Goal: Information Seeking & Learning: Learn about a topic

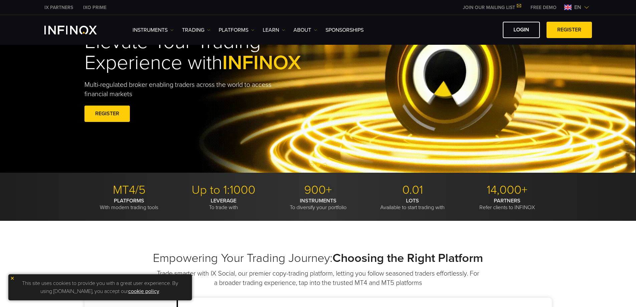
scroll to position [100, 0]
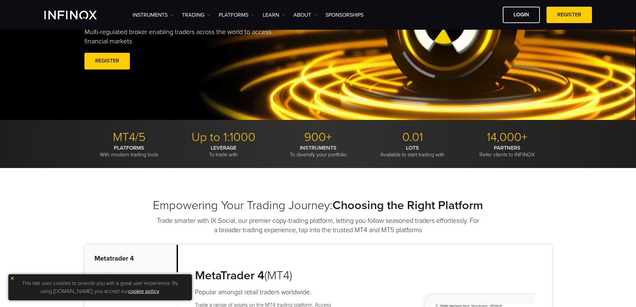
click at [164, 8] on div "Instruments Instruments Product Information TRADING Accounts" at bounding box center [363, 15] width 460 height 16
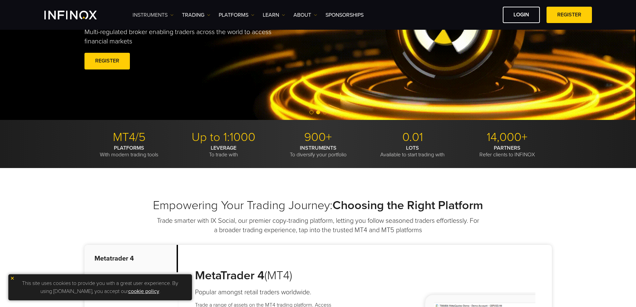
click at [163, 12] on link "Instruments" at bounding box center [153, 15] width 41 height 8
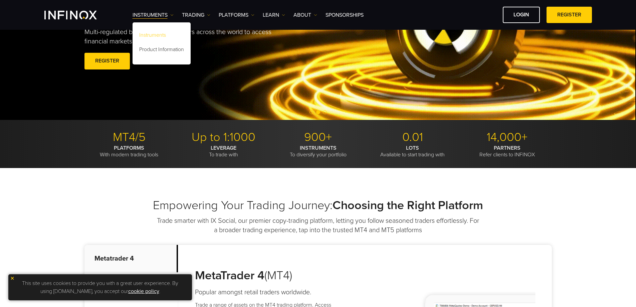
scroll to position [0, 0]
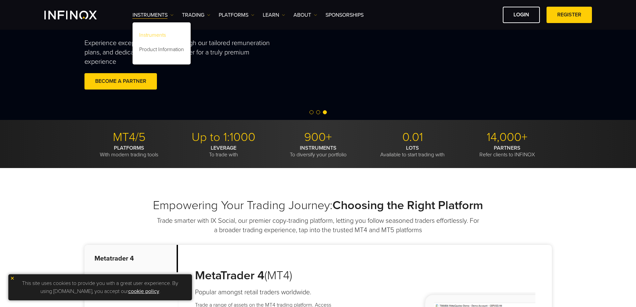
click at [154, 35] on link "Instruments" at bounding box center [162, 36] width 58 height 14
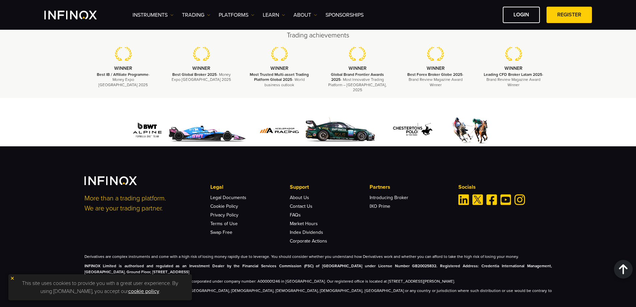
scroll to position [908, 0]
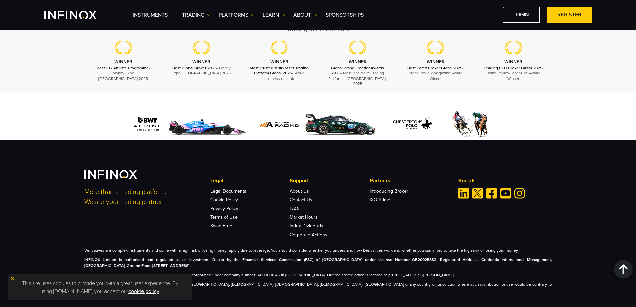
drag, startPoint x: 12, startPoint y: 278, endPoint x: 171, endPoint y: 225, distance: 167.4
click at [13, 278] on img at bounding box center [12, 278] width 5 height 5
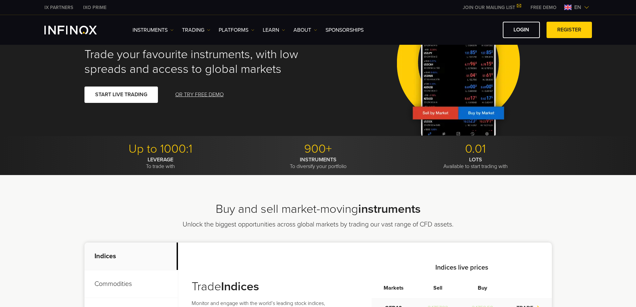
scroll to position [0, 0]
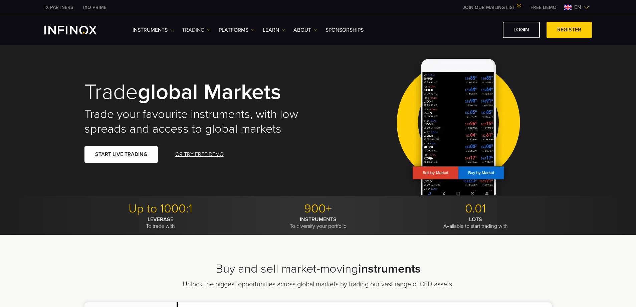
click at [189, 29] on link "TRADING" at bounding box center [196, 30] width 28 height 8
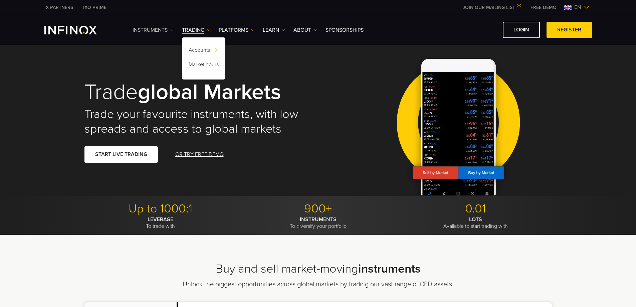
click at [155, 32] on link "Instruments" at bounding box center [153, 30] width 41 height 8
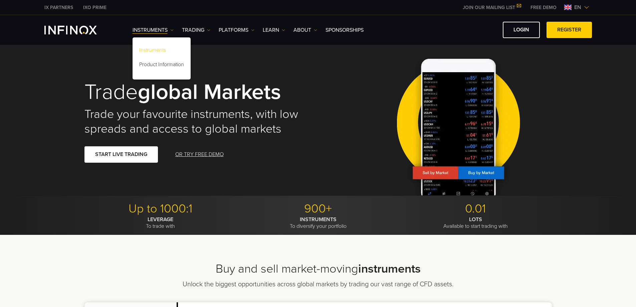
click at [156, 48] on link "Instruments" at bounding box center [162, 51] width 58 height 14
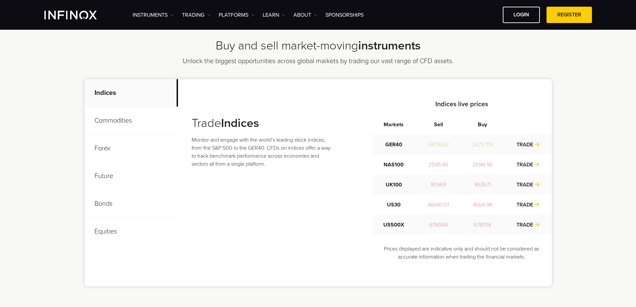
scroll to position [234, 0]
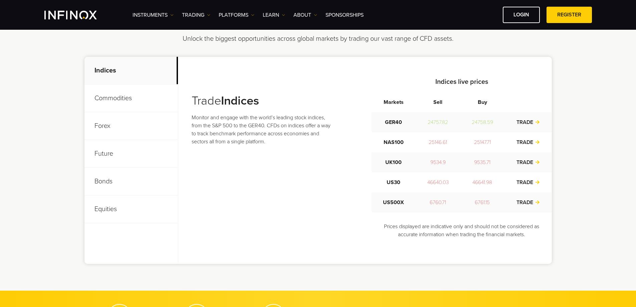
click at [118, 99] on p "Commodities" at bounding box center [131, 98] width 94 height 28
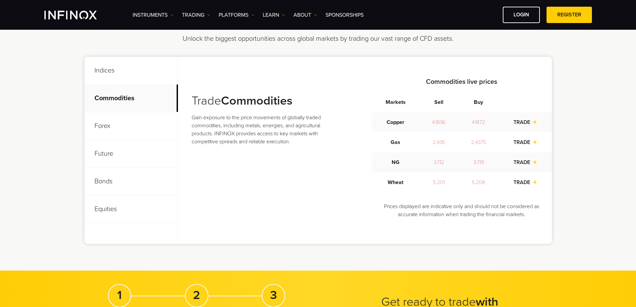
click at [101, 127] on p "Forex" at bounding box center [131, 126] width 94 height 28
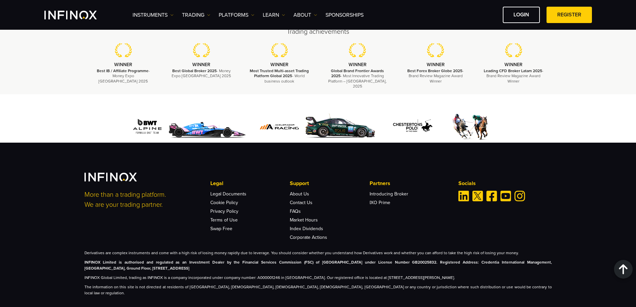
scroll to position [867, 0]
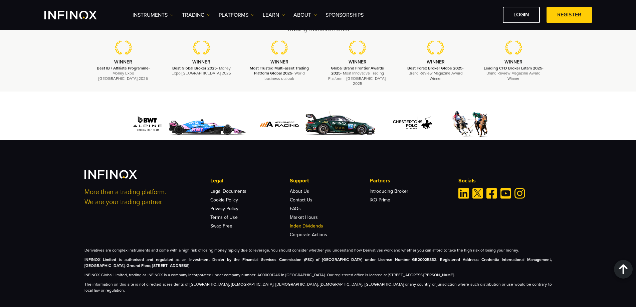
click at [306, 223] on link "Index Dividends" at bounding box center [306, 226] width 33 height 6
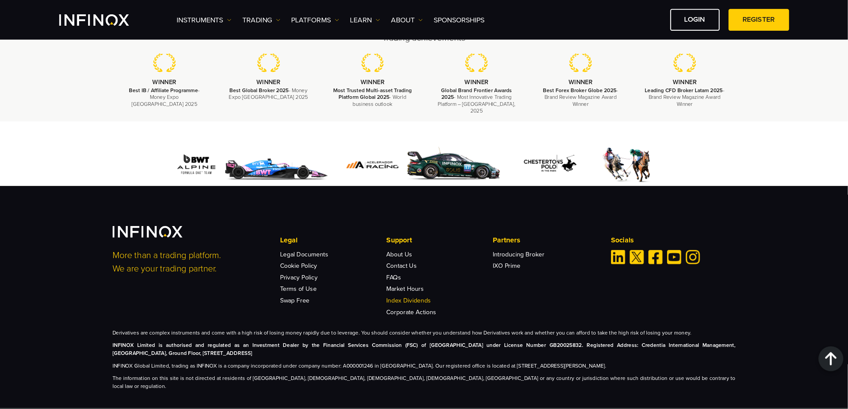
scroll to position [765, 0]
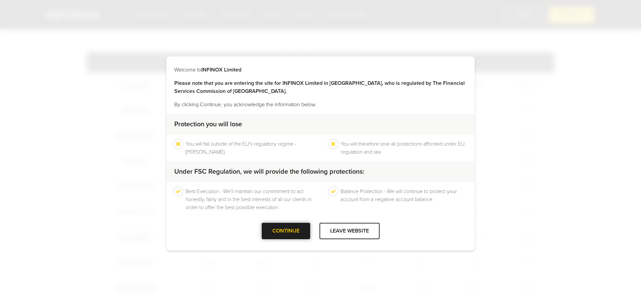
click at [286, 231] on div at bounding box center [286, 231] width 0 height 0
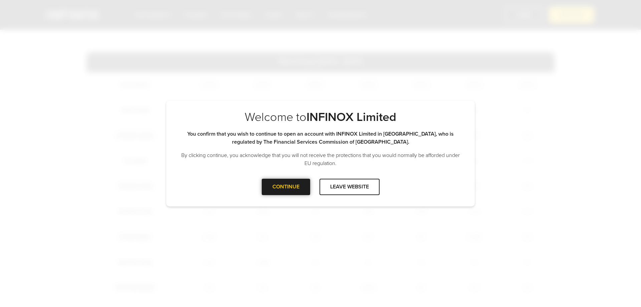
click at [271, 187] on div "CONTINUE" at bounding box center [286, 187] width 48 height 16
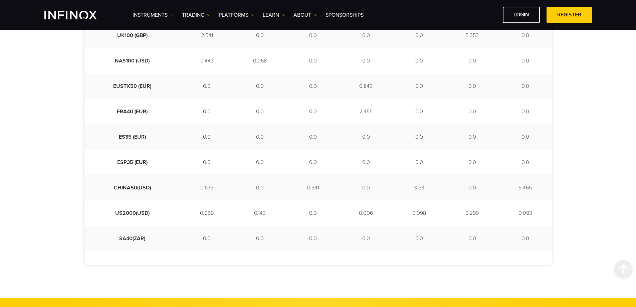
scroll to position [367, 0]
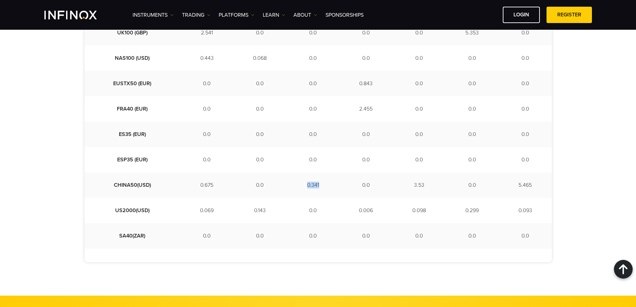
drag, startPoint x: 291, startPoint y: 186, endPoint x: 312, endPoint y: 184, distance: 21.1
click at [312, 184] on td "0.341" at bounding box center [313, 184] width 53 height 25
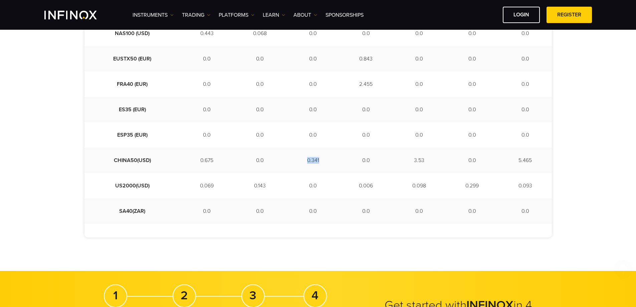
scroll to position [401, 0]
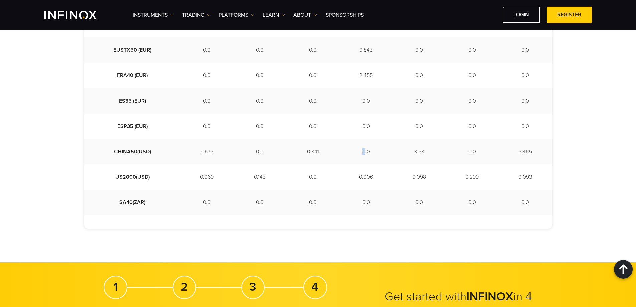
drag, startPoint x: 353, startPoint y: 148, endPoint x: 417, endPoint y: 149, distance: 64.1
click at [378, 149] on td "0.0" at bounding box center [366, 151] width 53 height 25
drag, startPoint x: 537, startPoint y: 150, endPoint x: 502, endPoint y: 152, distance: 35.5
click at [508, 151] on td "5.465" at bounding box center [525, 151] width 53 height 25
drag, startPoint x: 415, startPoint y: 152, endPoint x: 385, endPoint y: 152, distance: 29.4
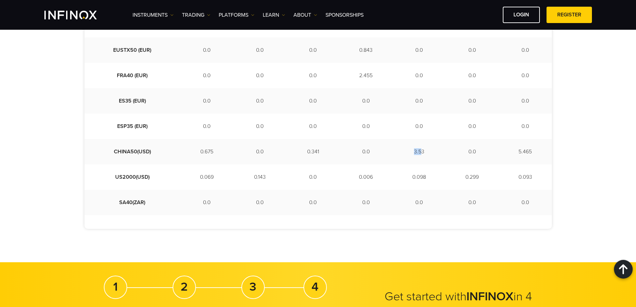
click at [398, 152] on td "3.53" at bounding box center [419, 151] width 53 height 25
drag, startPoint x: 175, startPoint y: 151, endPoint x: 206, endPoint y: 149, distance: 30.4
click at [197, 149] on td "0.675" at bounding box center [206, 151] width 53 height 25
drag, startPoint x: 294, startPoint y: 151, endPoint x: 322, endPoint y: 149, distance: 28.5
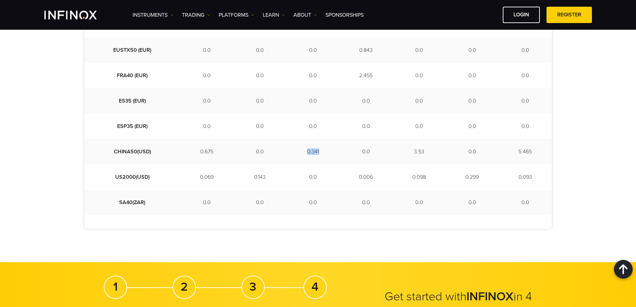
click at [322, 149] on td "0.341" at bounding box center [313, 151] width 53 height 25
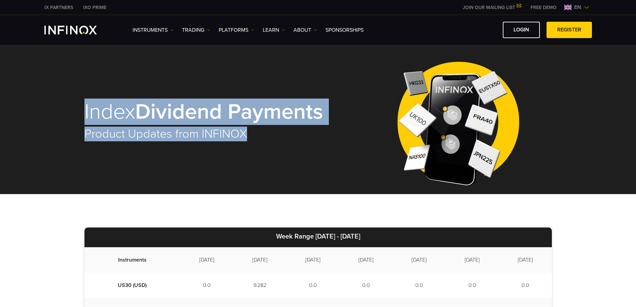
drag, startPoint x: 82, startPoint y: 116, endPoint x: 364, endPoint y: 116, distance: 282.2
click at [362, 115] on div "Index Dividend Payments Product Updates from INFINOX" at bounding box center [318, 121] width 481 height 146
click at [307, 182] on div "Index Dividend Payments Product Updates from INFINOX" at bounding box center [318, 121] width 468 height 146
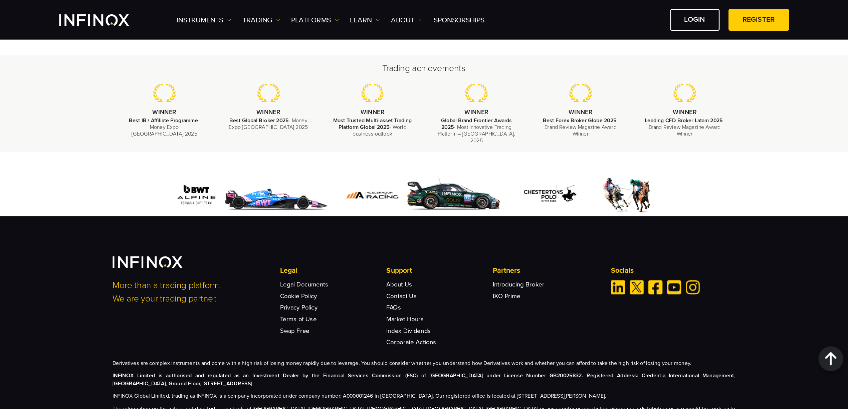
scroll to position [1124, 0]
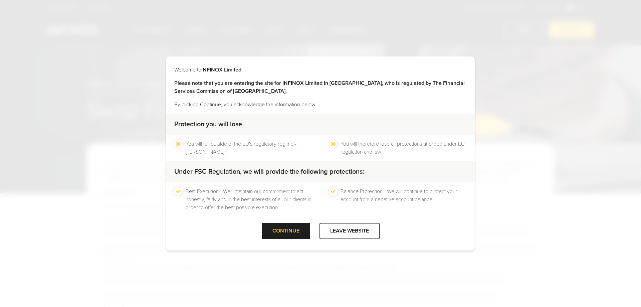
click at [282, 233] on div "CONTINUE" at bounding box center [286, 231] width 48 height 16
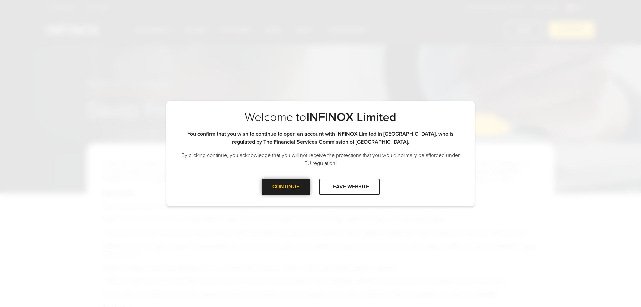
click at [286, 187] on div at bounding box center [286, 187] width 0 height 0
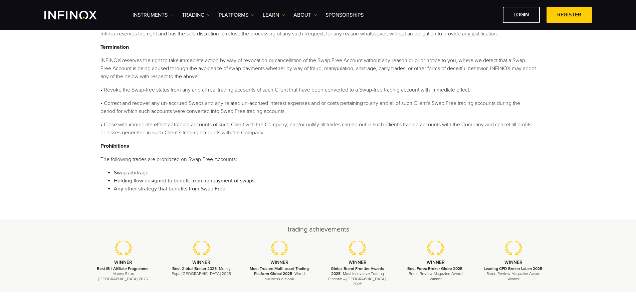
scroll to position [267, 0]
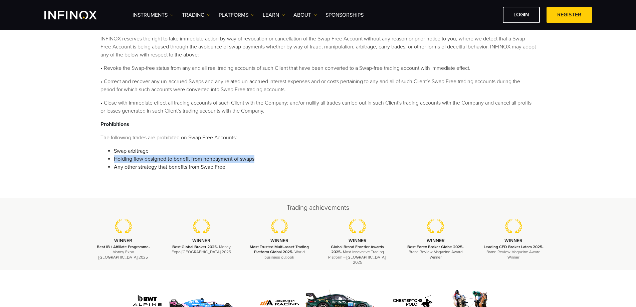
drag, startPoint x: 113, startPoint y: 159, endPoint x: 262, endPoint y: 155, distance: 149.3
click at [262, 155] on ul "Swap arbitrage Holding flow designed to benefit from nonpayment of swaps Any ot…" at bounding box center [321, 159] width 429 height 24
click at [269, 172] on div "These Terms & Conditions (T&Cs) regulate the procedures for trading on a Swap F…" at bounding box center [318, 29] width 468 height 337
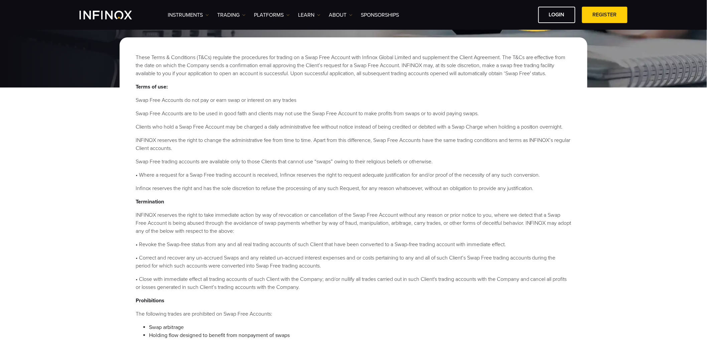
scroll to position [77, 0]
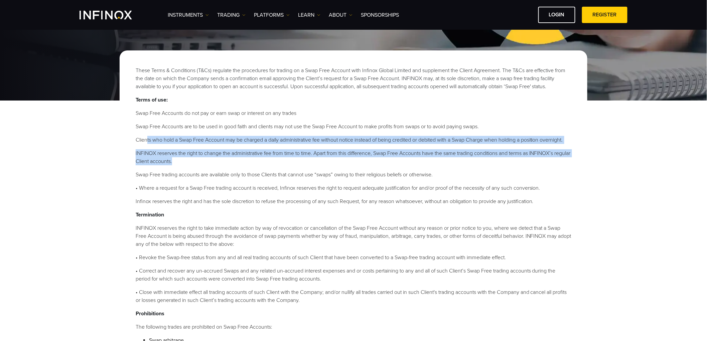
drag, startPoint x: 147, startPoint y: 141, endPoint x: 482, endPoint y: 165, distance: 335.5
click at [508, 164] on ol "Swap Free Accounts do not pay or earn swap or interest on any trades Swap Free …" at bounding box center [354, 157] width 436 height 96
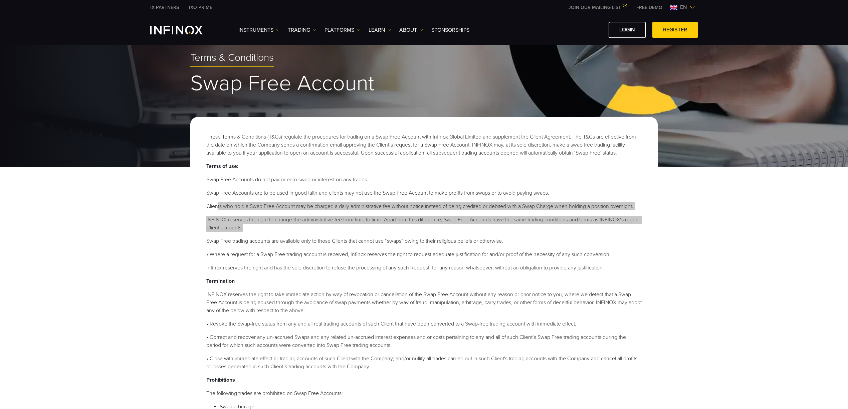
scroll to position [0, 0]
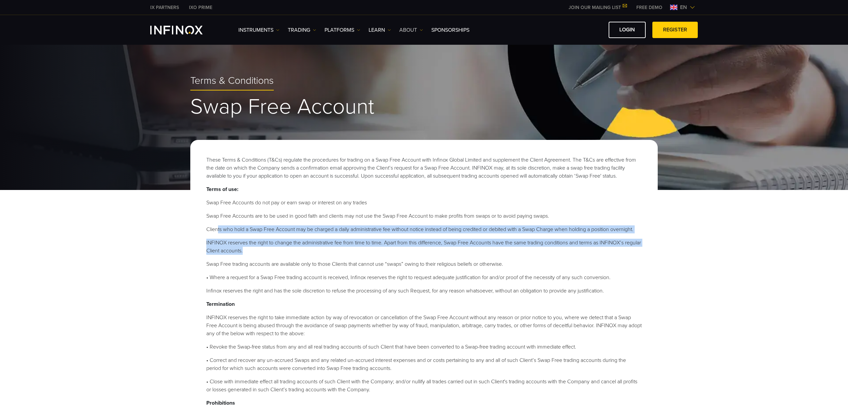
click at [405, 27] on link "ABOUT" at bounding box center [411, 30] width 24 height 8
drag, startPoint x: 385, startPoint y: 30, endPoint x: 354, endPoint y: 30, distance: 31.1
click at [385, 30] on link "Learn" at bounding box center [380, 30] width 22 height 8
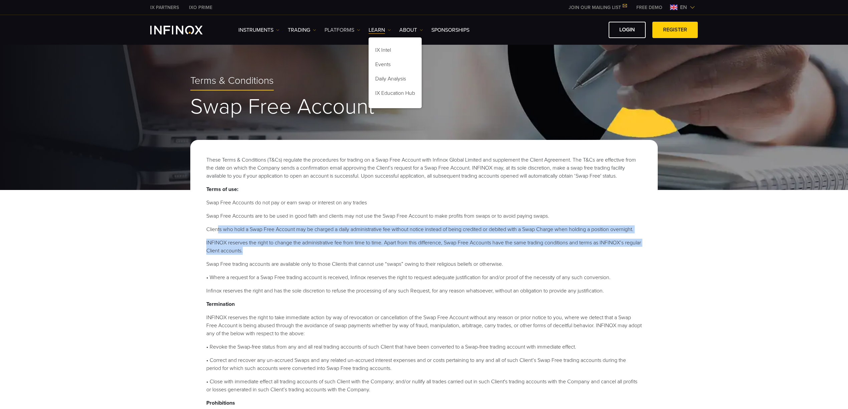
click at [337, 29] on link "PLATFORMS" at bounding box center [343, 30] width 36 height 8
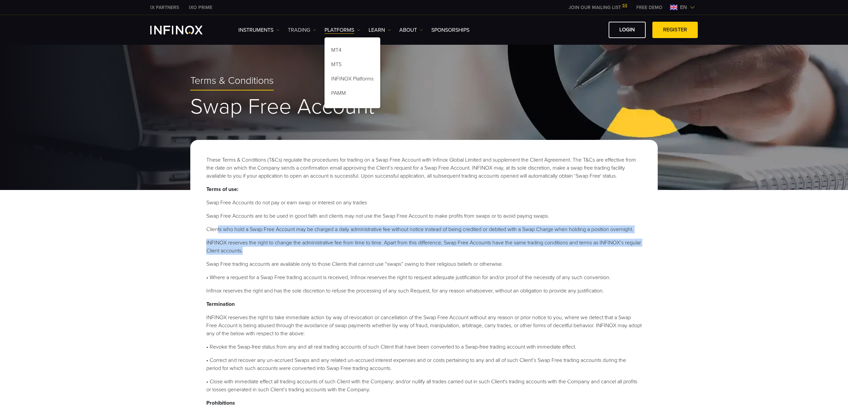
click at [301, 29] on link "TRADING" at bounding box center [302, 30] width 28 height 8
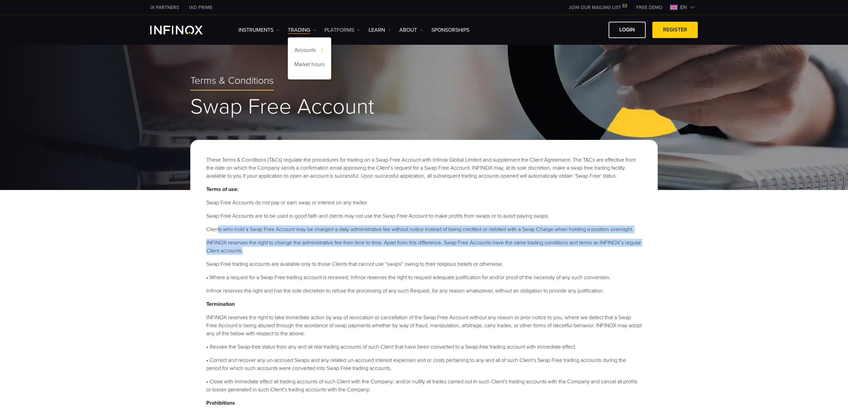
click at [341, 30] on link "PLATFORMS" at bounding box center [343, 30] width 36 height 8
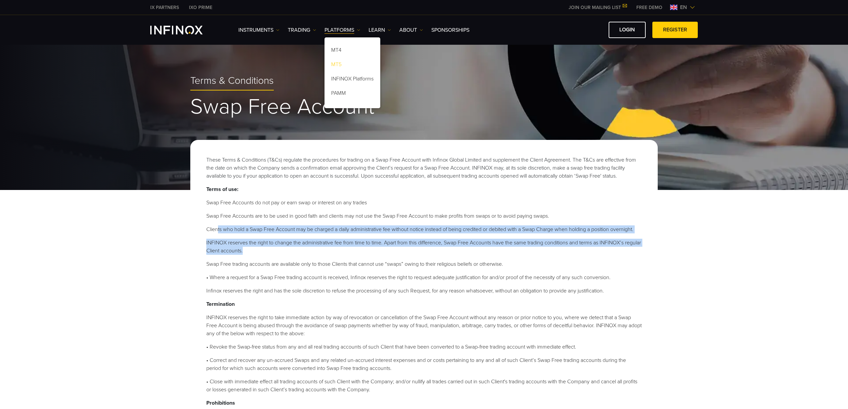
click at [339, 63] on link "MT5" at bounding box center [353, 65] width 56 height 14
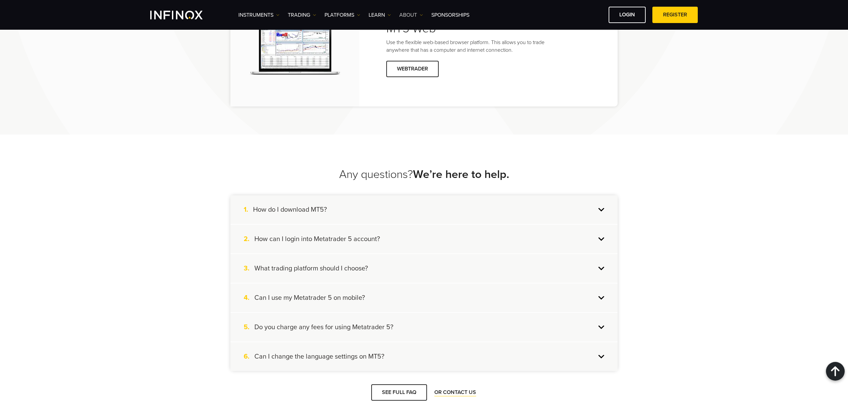
scroll to position [1648, 0]
